Goal: Use online tool/utility: Utilize a website feature to perform a specific function

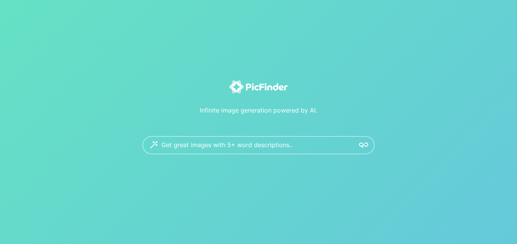
click at [343, 143] on div "Get great images with 5+ word descriptions.." at bounding box center [258, 145] width 232 height 18
click at [362, 143] on img at bounding box center [363, 145] width 9 height 9
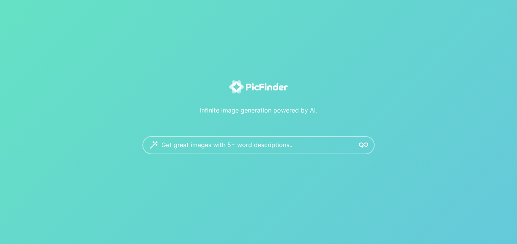
click at [206, 153] on textarea at bounding box center [254, 145] width 187 height 18
click at [221, 155] on textarea at bounding box center [243, 153] width 165 height 34
click at [238, 144] on textarea at bounding box center [243, 153] width 165 height 34
